Goal: Task Accomplishment & Management: Manage account settings

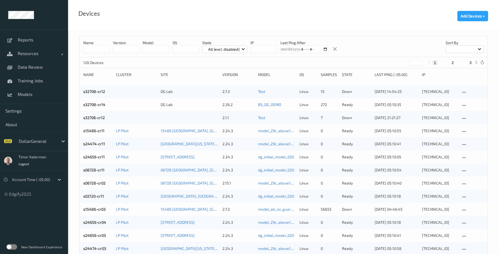
click at [11, 245] on label at bounding box center [11, 246] width 11 height 5
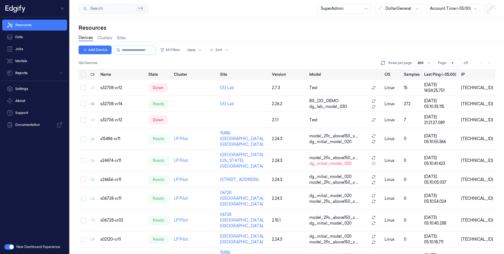
click at [10, 245] on button "button" at bounding box center [9, 246] width 10 height 5
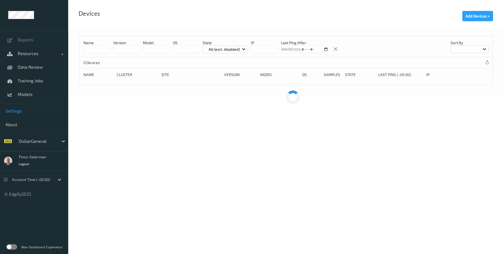
click at [25, 109] on span "Settings" at bounding box center [33, 110] width 57 height 5
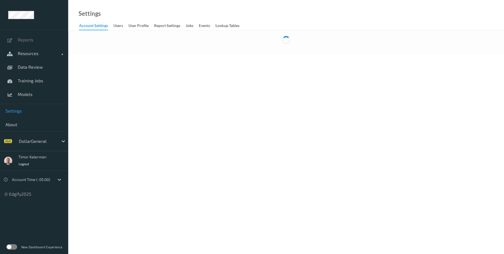
click at [194, 25] on link "Jobs" at bounding box center [192, 26] width 13 height 8
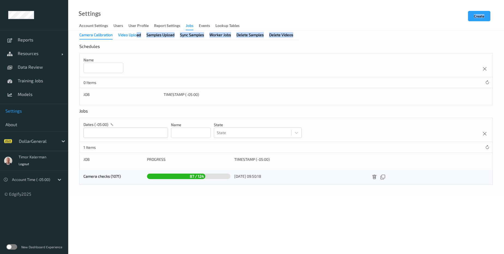
click at [136, 32] on div "Camera Calibration Video Upload Samples Upload Sync Samples Worker Jobs Delete …" at bounding box center [285, 113] width 435 height 165
click at [133, 36] on div "Video Upload" at bounding box center [129, 35] width 23 height 7
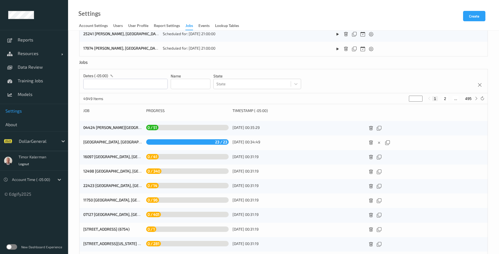
scroll to position [217, 0]
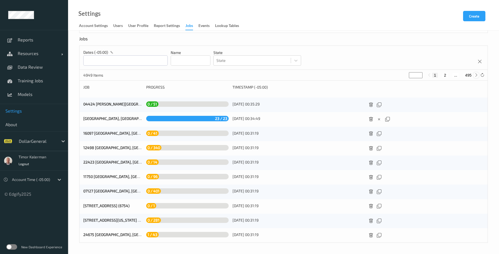
click at [477, 76] on icon at bounding box center [477, 75] width 4 height 4
click at [476, 76] on icon at bounding box center [477, 75] width 4 height 4
type input "*"
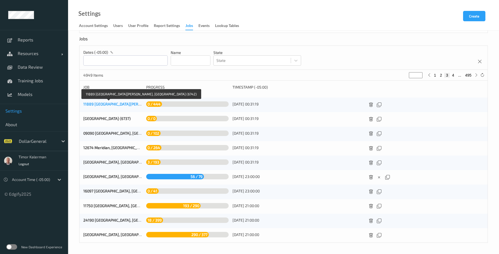
click at [110, 105] on link "11889 Fort Mitchell, AL (6742)" at bounding box center [146, 104] width 126 height 5
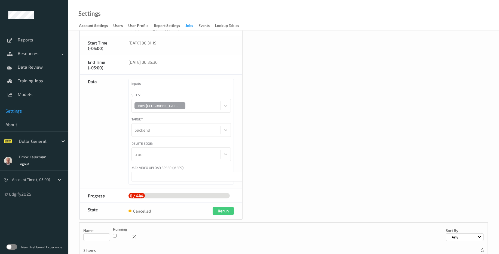
scroll to position [98, 0]
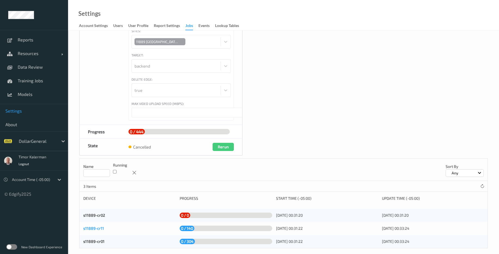
click at [85, 226] on link "s11889-cr11" at bounding box center [93, 228] width 21 height 5
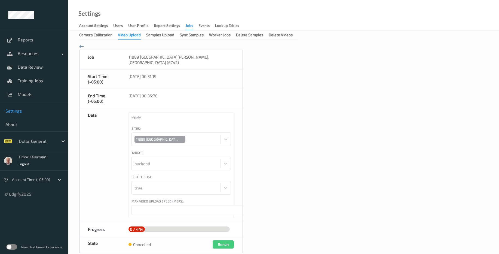
click at [132, 36] on div "Video Upload" at bounding box center [129, 35] width 23 height 7
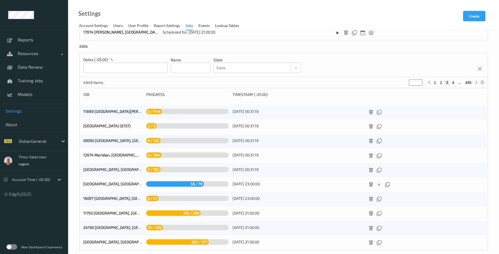
scroll to position [217, 0]
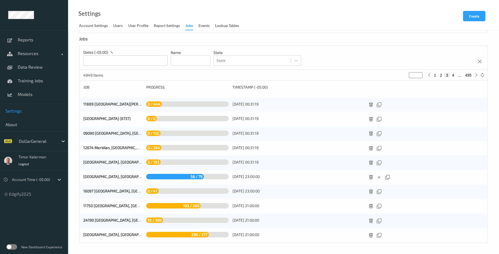
click at [435, 75] on button "1" at bounding box center [435, 75] width 5 height 5
type input "*"
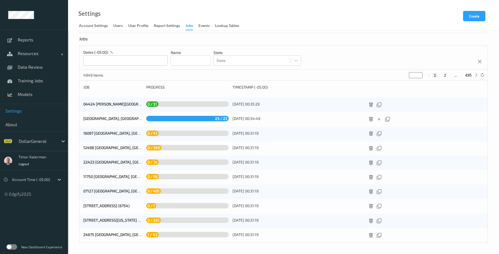
click at [48, 180] on div at bounding box center [32, 179] width 40 height 7
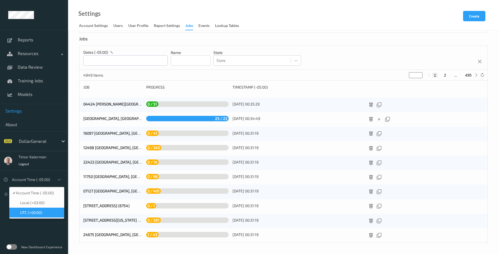
click at [37, 214] on span "UTC (+00:00)" at bounding box center [31, 212] width 22 height 5
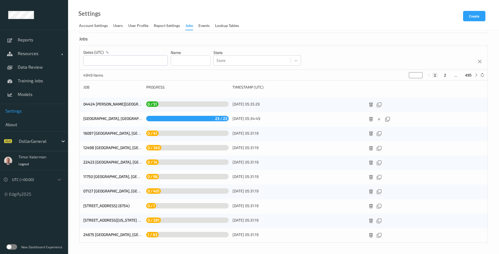
click at [38, 181] on div at bounding box center [32, 179] width 40 height 7
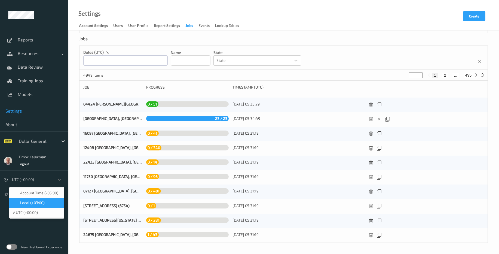
click at [36, 201] on span "Local (+03:00)" at bounding box center [32, 202] width 25 height 5
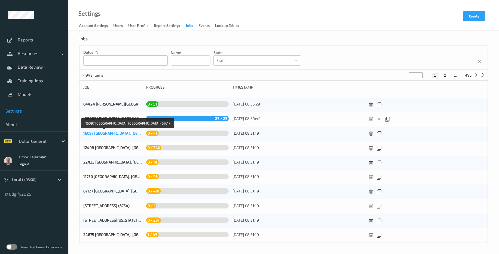
click at [114, 135] on link "16097 [GEOGRAPHIC_DATA], [GEOGRAPHIC_DATA] (6761)" at bounding box center [130, 133] width 95 height 5
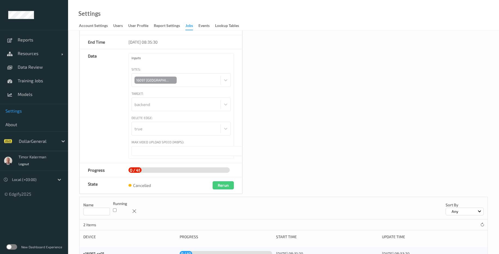
scroll to position [74, 0]
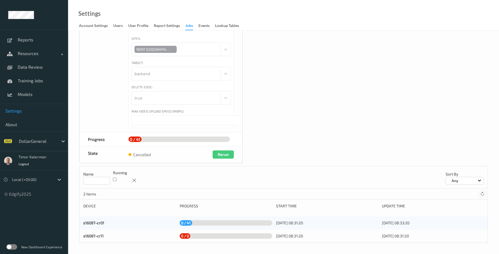
click at [481, 195] on icon at bounding box center [483, 194] width 4 height 4
click at [484, 195] on icon at bounding box center [483, 194] width 4 height 4
drag, startPoint x: 484, startPoint y: 195, endPoint x: 378, endPoint y: 199, distance: 106.4
click at [484, 195] on icon at bounding box center [483, 194] width 4 height 4
click at [96, 225] on link "s16097-cr01" at bounding box center [93, 222] width 21 height 5
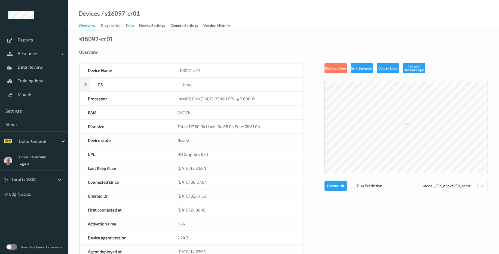
click at [132, 25] on div "Data" at bounding box center [130, 26] width 8 height 7
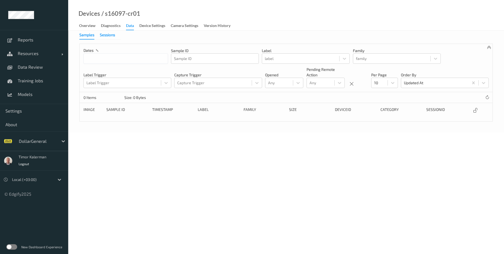
click at [108, 35] on div "Sessions" at bounding box center [107, 35] width 15 height 7
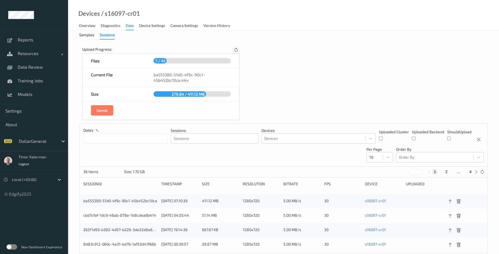
click at [236, 48] on icon at bounding box center [236, 50] width 5 height 5
click at [238, 48] on icon at bounding box center [236, 50] width 5 height 5
click at [238, 48] on icon at bounding box center [236, 50] width 7 height 7
click at [238, 48] on icon at bounding box center [236, 49] width 5 height 5
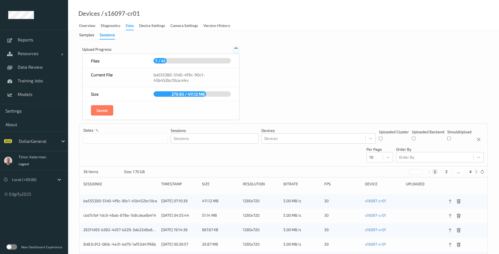
click at [238, 48] on icon at bounding box center [236, 49] width 7 height 7
click at [238, 48] on icon at bounding box center [236, 50] width 8 height 8
click at [238, 48] on icon at bounding box center [236, 50] width 6 height 6
click at [238, 48] on icon at bounding box center [236, 50] width 7 height 7
click at [238, 49] on icon at bounding box center [236, 50] width 7 height 7
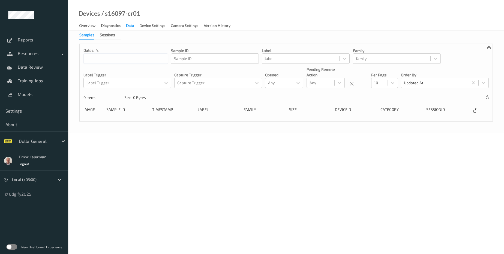
click at [51, 136] on div "DollarGeneral" at bounding box center [42, 141] width 52 height 10
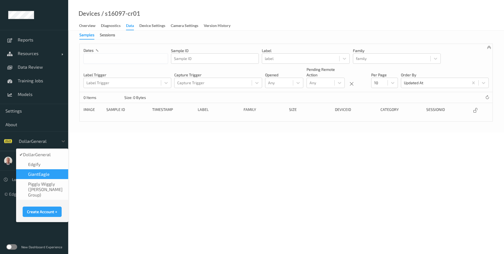
click at [48, 174] on span "GiantEagle" at bounding box center [39, 173] width 22 height 5
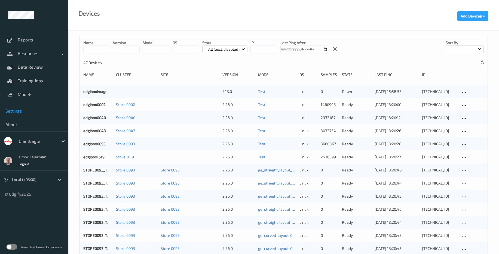
click at [23, 109] on span "Settings" at bounding box center [33, 110] width 57 height 5
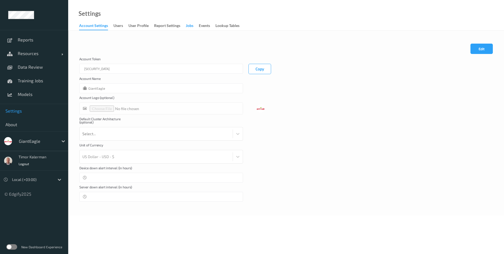
click at [193, 24] on div "Jobs" at bounding box center [190, 26] width 8 height 7
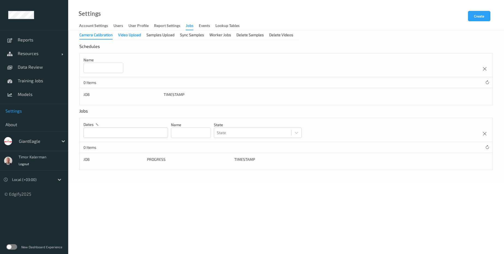
click at [125, 35] on div "Video Upload" at bounding box center [129, 35] width 23 height 7
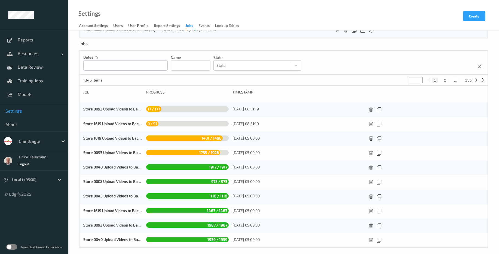
scroll to position [145, 0]
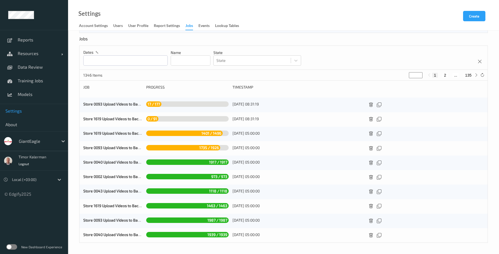
click at [46, 183] on div "Local (+03:00)" at bounding box center [31, 179] width 45 height 9
click at [204, 75] on div "1346 Items * 1 2 ... 135" at bounding box center [284, 75] width 408 height 11
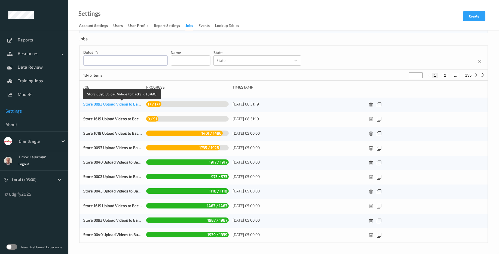
click at [122, 105] on link "Store 0093 Upload Videos to Backend (6760)" at bounding box center [121, 104] width 77 height 5
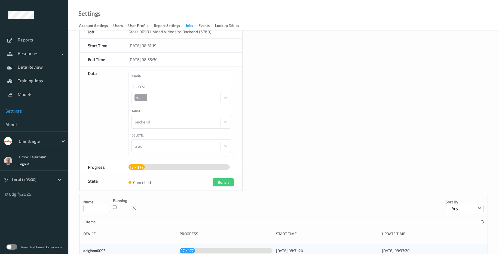
scroll to position [40, 0]
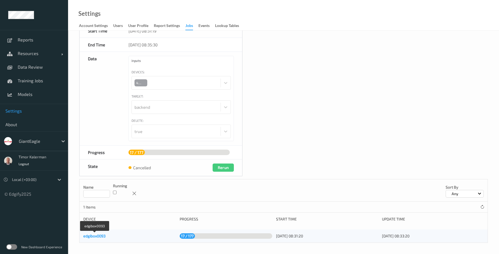
click at [91, 236] on link "edgibox0093" at bounding box center [94, 236] width 22 height 5
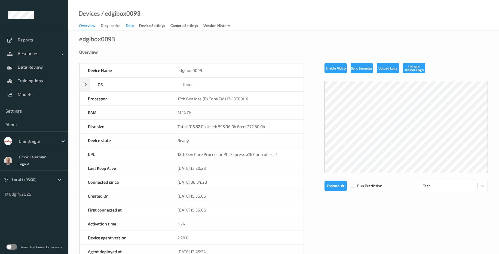
click at [130, 26] on div "Data" at bounding box center [130, 26] width 8 height 7
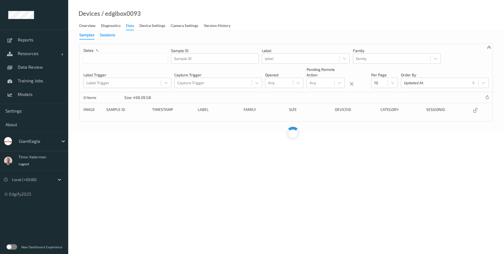
click at [111, 36] on div "Sessions" at bounding box center [107, 35] width 15 height 7
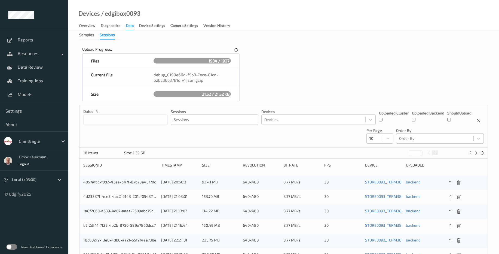
click at [241, 52] on div "Upload Progress: Files 1934 / 1927 Current File debug_0199e66d-f5b3-7ece-81cd-b…" at bounding box center [160, 74] width 163 height 61
click at [236, 51] on icon at bounding box center [236, 50] width 5 height 5
click at [236, 51] on icon at bounding box center [236, 50] width 8 height 8
click at [236, 51] on icon at bounding box center [236, 50] width 7 height 7
click at [238, 47] on div "Upload Progress:" at bounding box center [160, 50] width 157 height 7
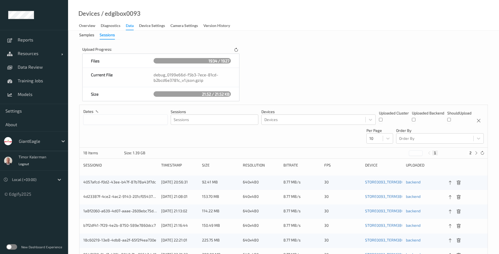
click at [238, 47] on div "Upload Progress:" at bounding box center [160, 50] width 157 height 7
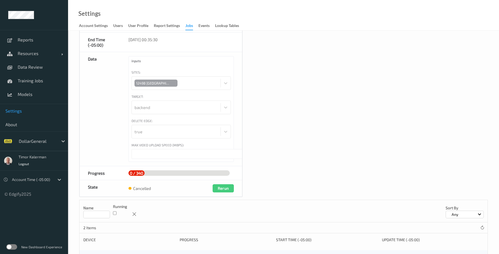
scroll to position [84, 0]
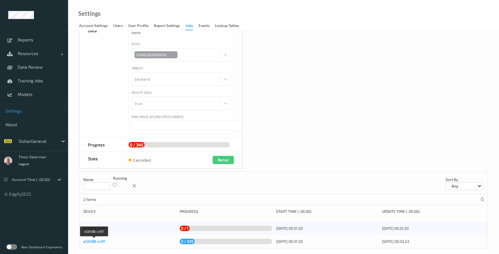
click at [89, 239] on link "s12498-cr01" at bounding box center [94, 241] width 22 height 5
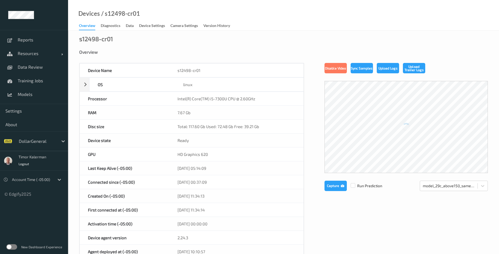
click at [131, 22] on link "Data" at bounding box center [132, 26] width 13 height 8
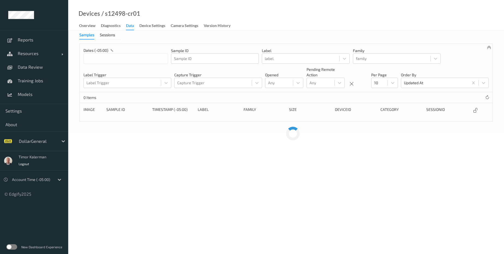
click at [108, 30] on div "Devices / s12498-cr01 Overview Diagnostics Data Device Settings Camera Settings…" at bounding box center [285, 15] width 435 height 31
click at [108, 34] on div "Sessions" at bounding box center [107, 35] width 15 height 7
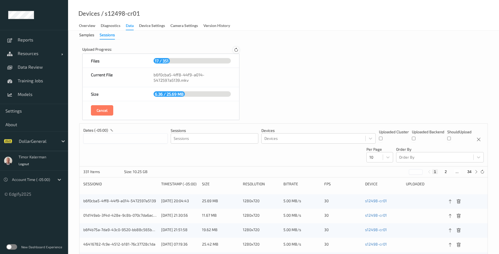
click at [234, 51] on icon at bounding box center [236, 50] width 5 height 5
click at [234, 51] on icon at bounding box center [236, 50] width 7 height 7
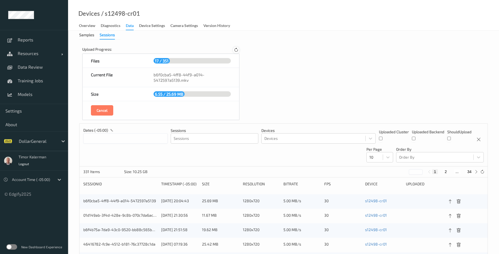
click at [237, 51] on icon at bounding box center [236, 50] width 5 height 5
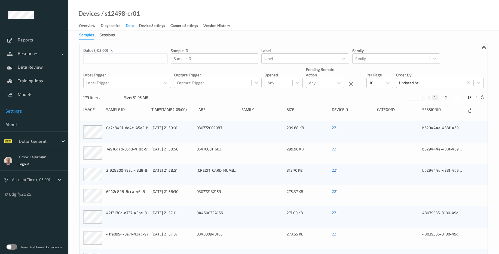
click at [23, 110] on span "Settings" at bounding box center [33, 110] width 57 height 5
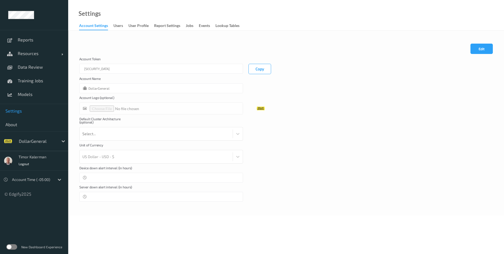
click at [198, 26] on link "Jobs" at bounding box center [192, 26] width 13 height 8
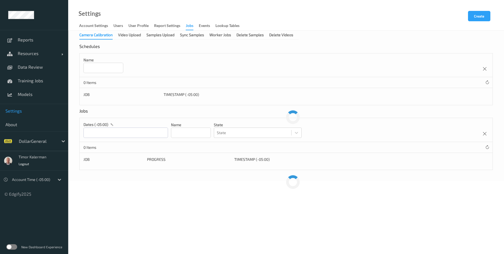
click at [192, 28] on div "Jobs" at bounding box center [190, 26] width 8 height 7
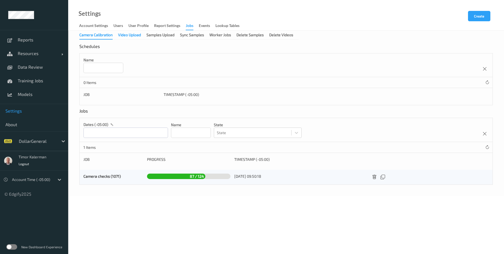
click at [134, 34] on div "Video Upload" at bounding box center [129, 35] width 23 height 7
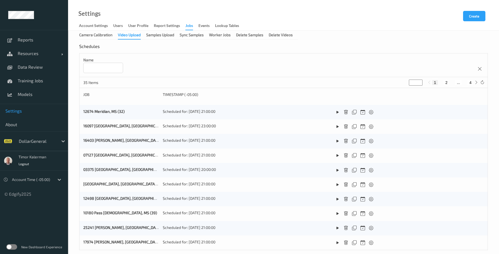
scroll to position [217, 0]
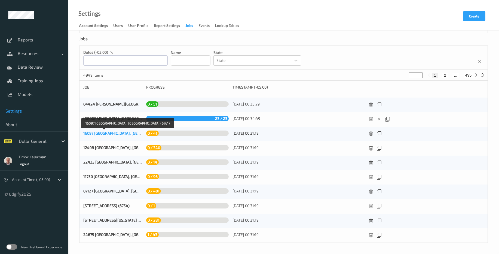
click at [107, 135] on link "16097 [GEOGRAPHIC_DATA], [GEOGRAPHIC_DATA] (6761)" at bounding box center [130, 133] width 95 height 5
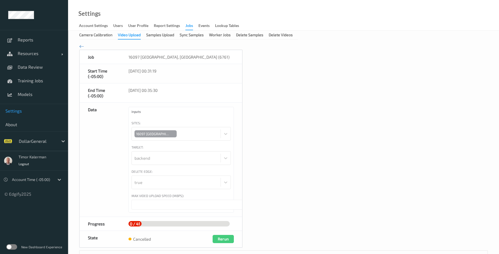
scroll to position [84, 0]
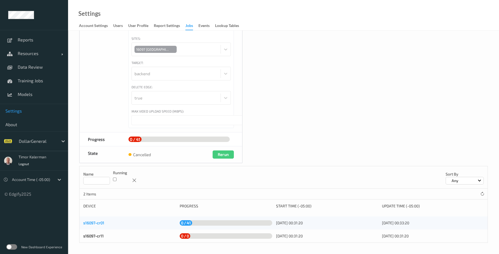
click at [98, 221] on link "s16097-cr01" at bounding box center [93, 222] width 21 height 5
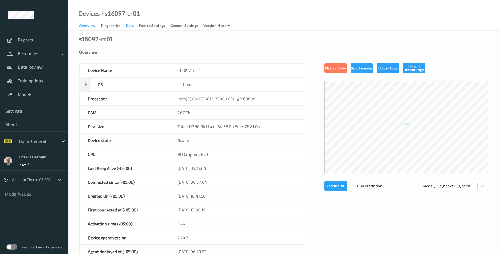
click at [129, 25] on div "Data" at bounding box center [130, 26] width 8 height 7
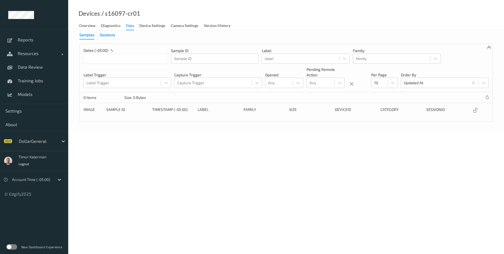
click at [103, 34] on div "Sessions" at bounding box center [107, 35] width 15 height 7
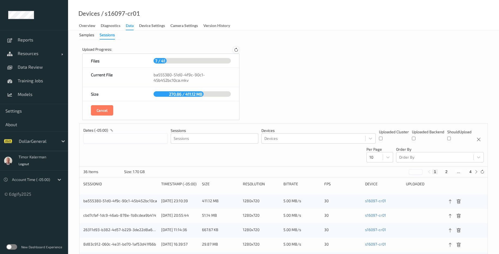
click at [238, 47] on div at bounding box center [236, 50] width 7 height 7
click at [237, 51] on icon at bounding box center [236, 49] width 5 height 5
click at [237, 51] on icon at bounding box center [236, 50] width 5 height 5
click at [237, 51] on icon at bounding box center [236, 49] width 5 height 5
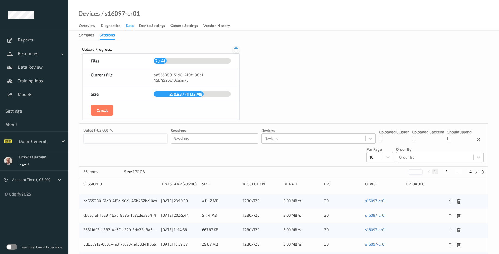
click at [237, 51] on icon at bounding box center [236, 50] width 8 height 8
click at [237, 51] on icon at bounding box center [236, 50] width 5 height 5
click at [237, 51] on icon at bounding box center [236, 50] width 7 height 7
click at [237, 51] on icon at bounding box center [236, 50] width 5 height 5
click at [237, 51] on icon at bounding box center [236, 50] width 5 height 6
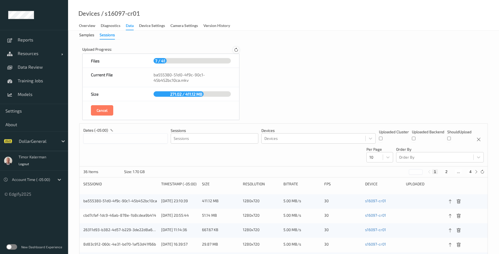
click at [236, 50] on icon at bounding box center [236, 50] width 5 height 5
click at [236, 50] on icon at bounding box center [236, 50] width 5 height 6
click at [236, 50] on icon at bounding box center [236, 50] width 5 height 5
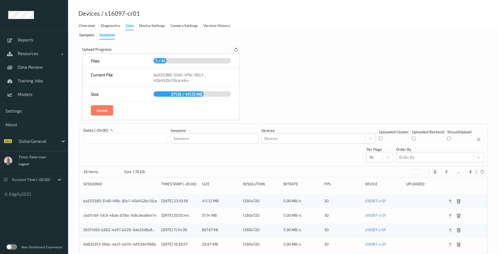
click at [236, 50] on icon at bounding box center [236, 50] width 5 height 5
click at [236, 50] on icon at bounding box center [236, 50] width 6 height 6
click at [236, 50] on icon at bounding box center [236, 50] width 5 height 6
click at [250, 50] on div "Upload Progress: Files 7 / 41 Current File ba555380-51d0-4f9c-90c1-45b452bc10ca…" at bounding box center [283, 192] width 409 height 296
click at [237, 50] on icon at bounding box center [236, 50] width 5 height 5
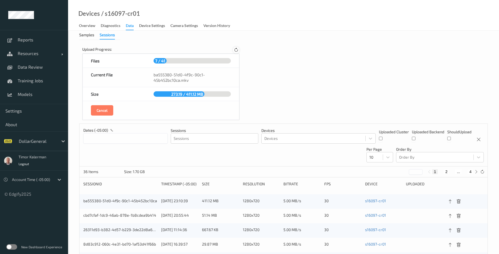
click at [237, 50] on icon at bounding box center [236, 50] width 5 height 6
click at [237, 50] on icon at bounding box center [236, 50] width 5 height 5
click at [237, 50] on icon at bounding box center [236, 50] width 5 height 6
click at [237, 50] on icon at bounding box center [236, 50] width 6 height 6
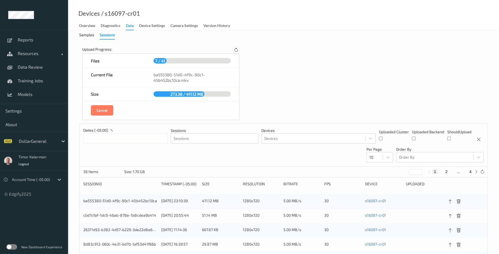
click at [237, 50] on icon at bounding box center [236, 50] width 5 height 6
click at [240, 49] on div "Upload Progress: Files 7 / 41 Current File ba555380-51d0-4f9c-90c1-45b452bc10ca…" at bounding box center [160, 84] width 163 height 80
click at [238, 51] on icon at bounding box center [236, 50] width 5 height 5
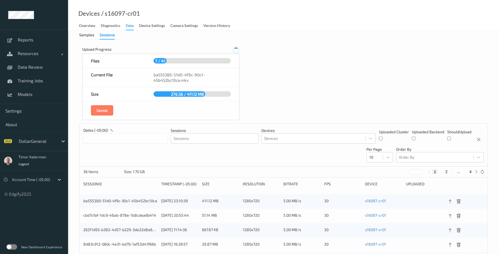
click at [237, 51] on icon at bounding box center [236, 50] width 7 height 7
click at [236, 51] on icon at bounding box center [236, 50] width 6 height 6
click at [236, 51] on icon at bounding box center [236, 50] width 7 height 7
click at [236, 51] on icon at bounding box center [236, 50] width 5 height 5
click at [236, 51] on icon at bounding box center [236, 50] width 7 height 7
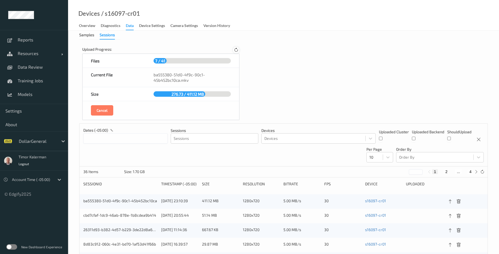
click at [237, 51] on icon at bounding box center [236, 50] width 5 height 5
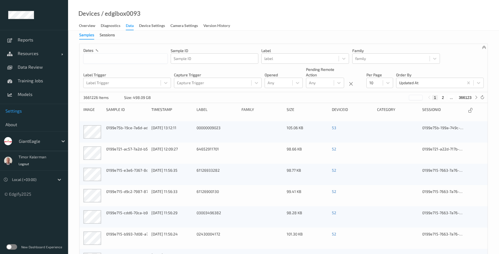
click at [18, 111] on span "Settings" at bounding box center [33, 110] width 57 height 5
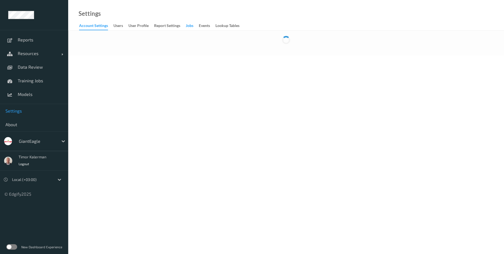
click at [187, 25] on div "Jobs" at bounding box center [190, 26] width 8 height 7
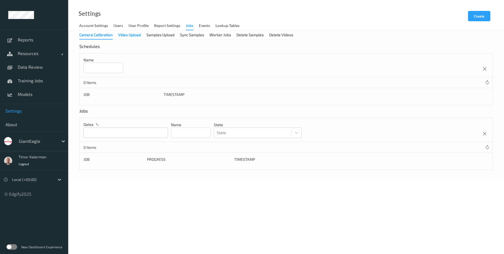
click at [129, 35] on div "Video Upload" at bounding box center [129, 35] width 23 height 7
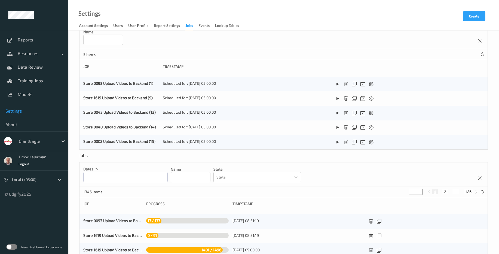
scroll to position [65, 0]
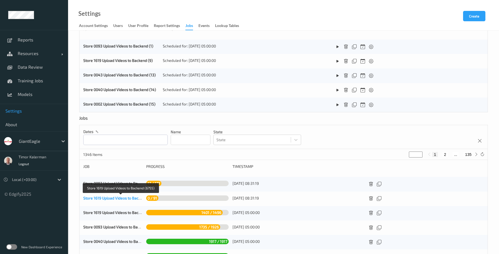
click at [114, 199] on link "Store 1619 Upload Videos to Backend (6755)" at bounding box center [121, 198] width 76 height 5
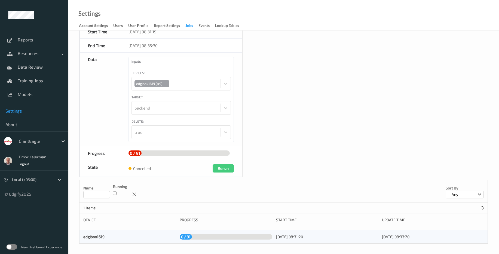
scroll to position [40, 0]
click at [93, 239] on div "edgibox1619" at bounding box center [129, 235] width 93 height 5
click at [95, 236] on link "edgibox1619" at bounding box center [93, 236] width 21 height 5
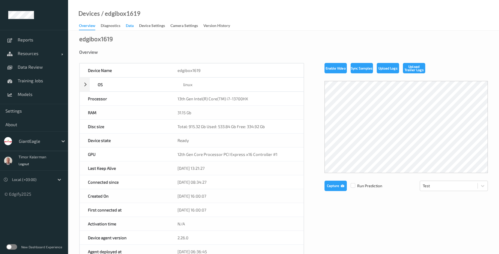
click at [134, 27] on div "Data" at bounding box center [130, 26] width 8 height 7
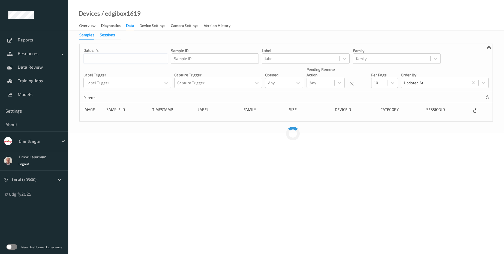
click at [110, 34] on div "Sessions" at bounding box center [107, 35] width 15 height 7
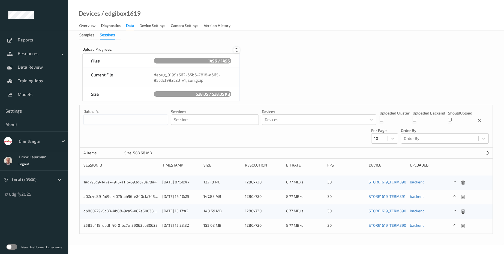
click at [234, 49] on icon at bounding box center [236, 50] width 5 height 5
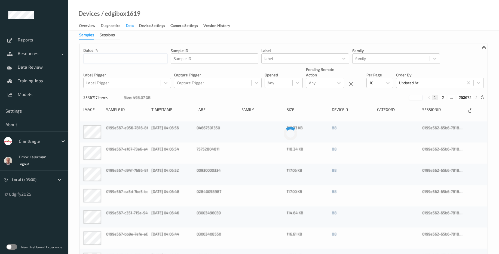
click at [49, 145] on div "GiantEagle" at bounding box center [37, 141] width 42 height 9
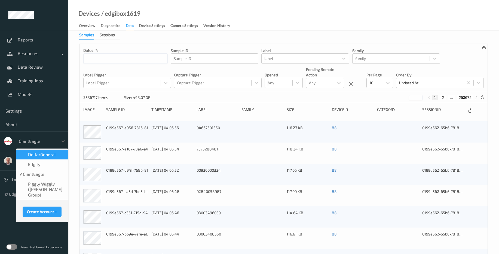
click at [51, 156] on span "DollarGeneral" at bounding box center [42, 154] width 28 height 5
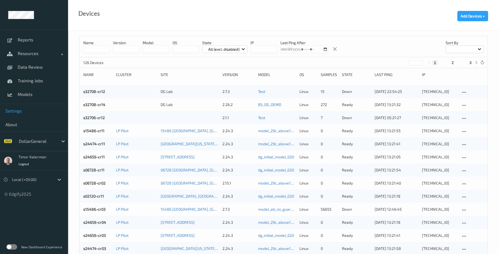
drag, startPoint x: 26, startPoint y: 111, endPoint x: 31, endPoint y: 110, distance: 4.7
click at [26, 111] on span "Settings" at bounding box center [33, 110] width 57 height 5
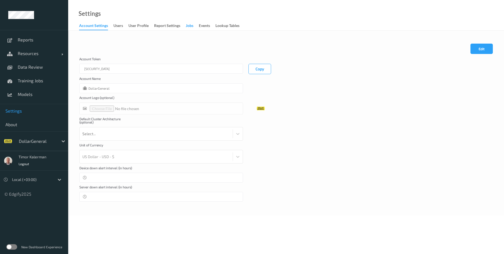
click at [191, 28] on div "Jobs" at bounding box center [190, 26] width 8 height 7
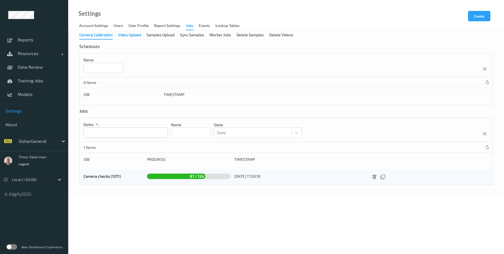
click at [133, 38] on div "Video Upload" at bounding box center [129, 35] width 23 height 7
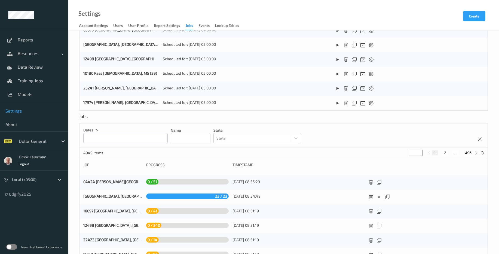
scroll to position [217, 0]
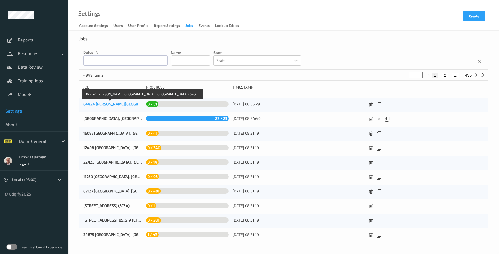
click at [111, 105] on link "04424 [PERSON_NAME][GEOGRAPHIC_DATA], [GEOGRAPHIC_DATA] (6764)" at bounding box center [146, 104] width 127 height 5
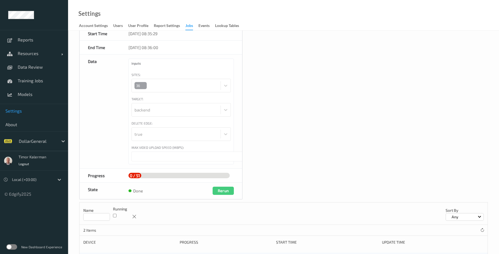
scroll to position [74, 0]
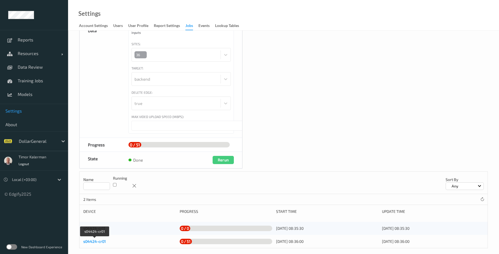
click at [100, 239] on link "s04424-cr01" at bounding box center [94, 241] width 23 height 5
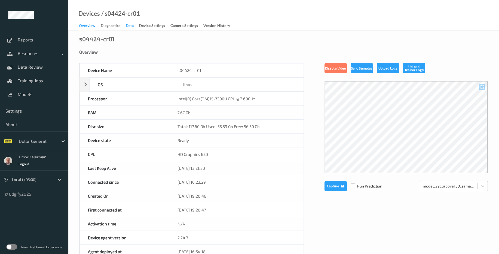
click at [128, 27] on div "Data" at bounding box center [130, 26] width 8 height 7
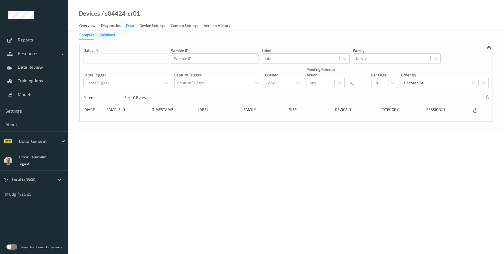
click at [105, 33] on div "Sessions" at bounding box center [107, 35] width 15 height 7
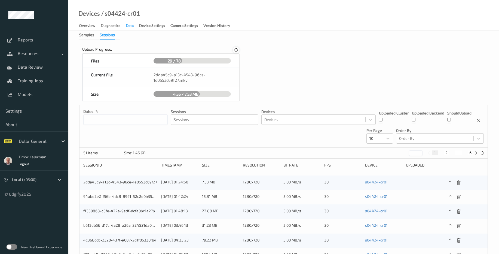
click at [238, 50] on icon at bounding box center [236, 50] width 5 height 5
click at [238, 50] on icon at bounding box center [236, 49] width 7 height 7
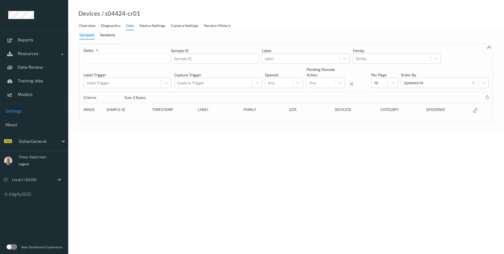
click at [26, 113] on span "Settings" at bounding box center [33, 110] width 57 height 5
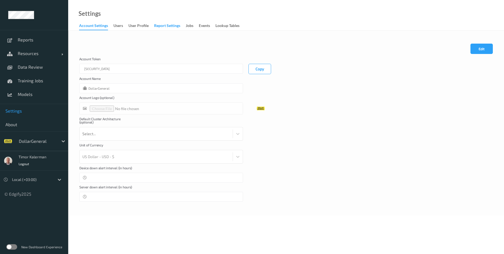
click at [174, 28] on div "Report Settings" at bounding box center [167, 26] width 26 height 7
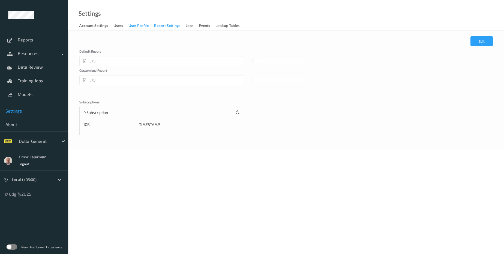
click at [141, 23] on div "User Profile" at bounding box center [138, 26] width 20 height 7
click at [101, 26] on div "Account Settings" at bounding box center [93, 26] width 29 height 7
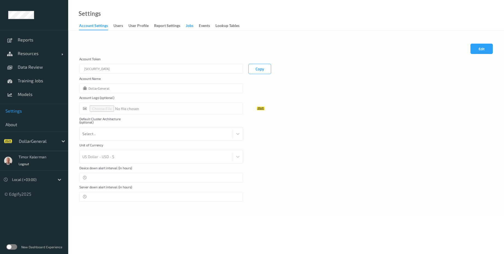
click at [192, 26] on div "Jobs" at bounding box center [190, 26] width 8 height 7
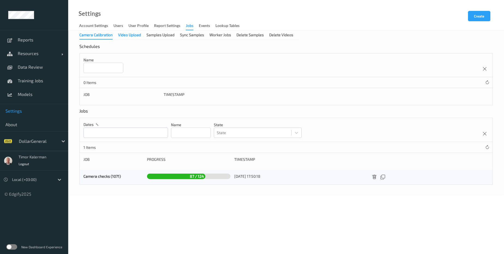
click at [125, 35] on div "Video Upload" at bounding box center [129, 35] width 23 height 7
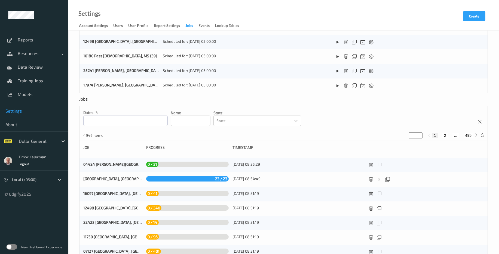
scroll to position [196, 0]
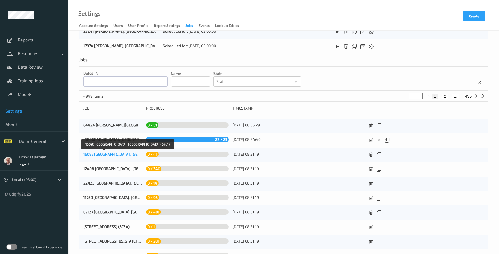
click at [113, 156] on link "16097 [GEOGRAPHIC_DATA], [GEOGRAPHIC_DATA] (6761)" at bounding box center [130, 154] width 95 height 5
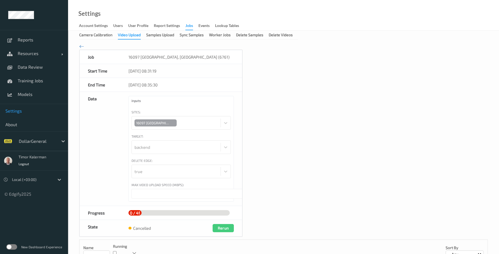
scroll to position [74, 0]
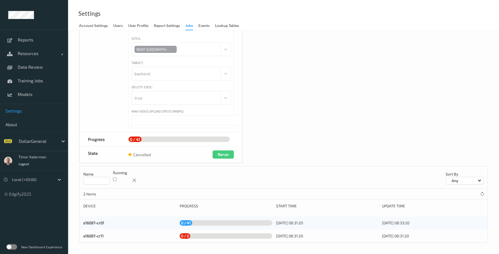
click at [18, 111] on span "Settings" at bounding box center [33, 110] width 57 height 5
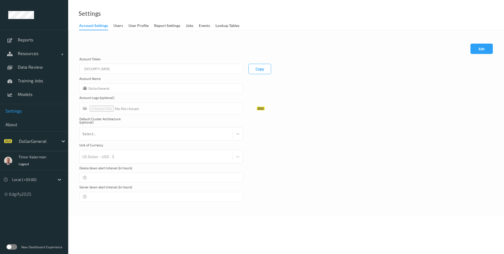
click at [184, 26] on link "Report Settings" at bounding box center [170, 26] width 32 height 8
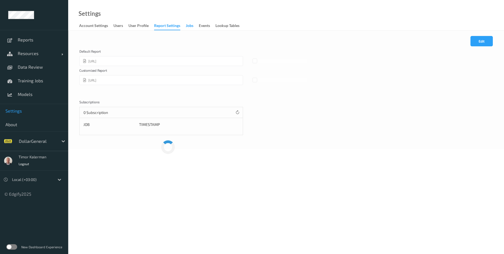
click at [189, 27] on div "Jobs" at bounding box center [190, 26] width 8 height 7
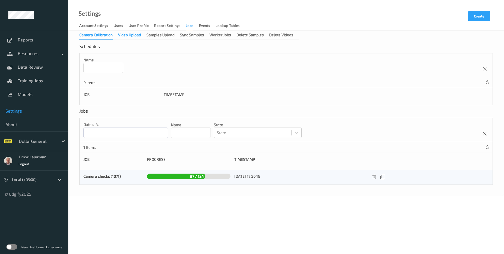
click at [131, 34] on div "Video Upload" at bounding box center [129, 35] width 23 height 7
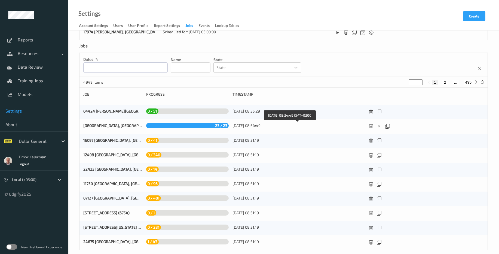
scroll to position [217, 0]
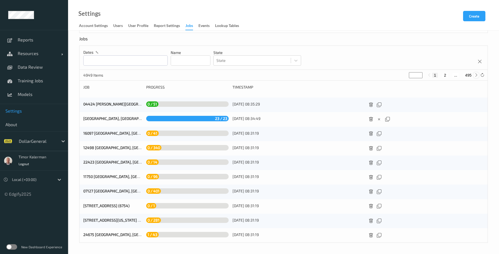
click at [478, 76] on icon at bounding box center [477, 75] width 4 height 4
click at [477, 75] on icon at bounding box center [477, 75] width 4 height 4
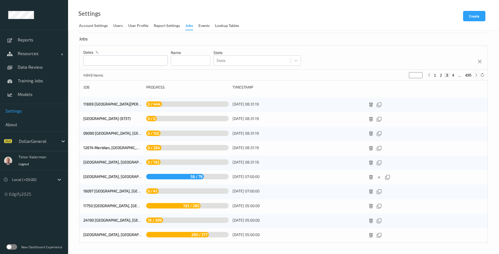
click at [475, 77] on icon at bounding box center [477, 75] width 4 height 4
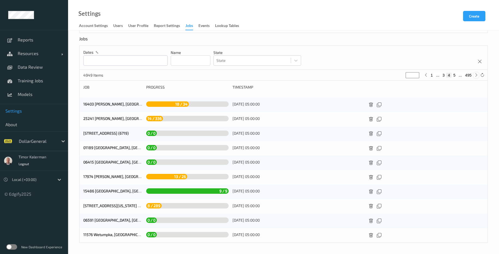
click at [477, 75] on icon at bounding box center [477, 75] width 4 height 4
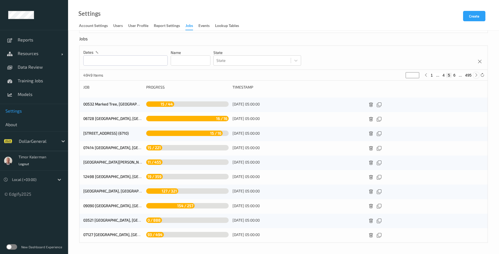
click at [477, 76] on icon at bounding box center [477, 75] width 4 height 4
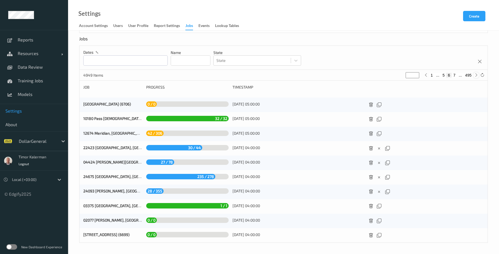
click at [475, 76] on icon at bounding box center [477, 75] width 4 height 4
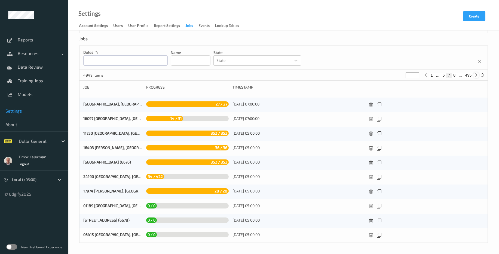
click at [477, 77] on icon at bounding box center [477, 75] width 4 height 4
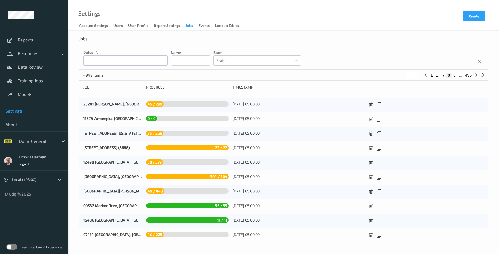
click at [478, 75] on icon at bounding box center [477, 75] width 4 height 4
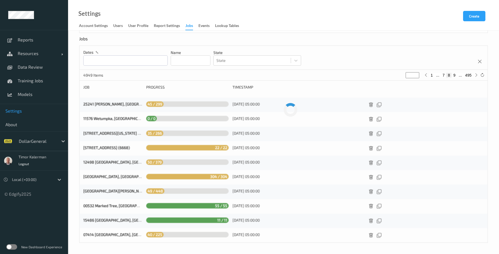
type input "*"
